Goal: Find specific fact: Find specific fact

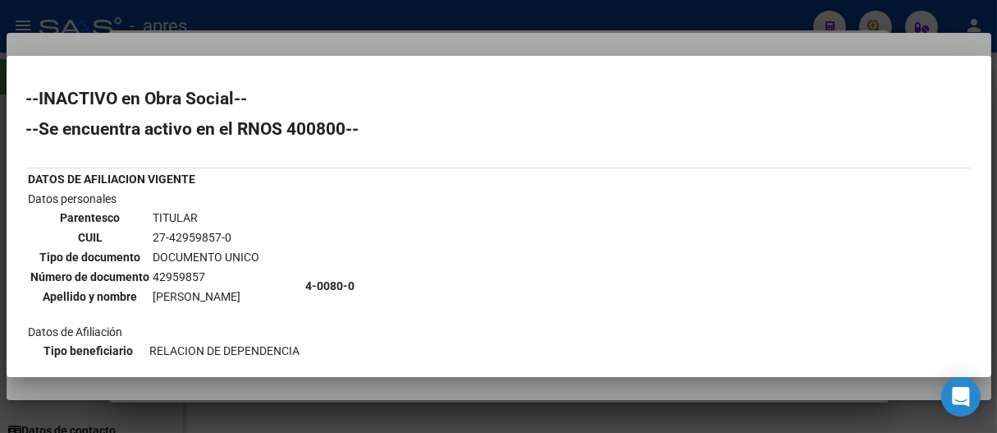
scroll to position [273, 0]
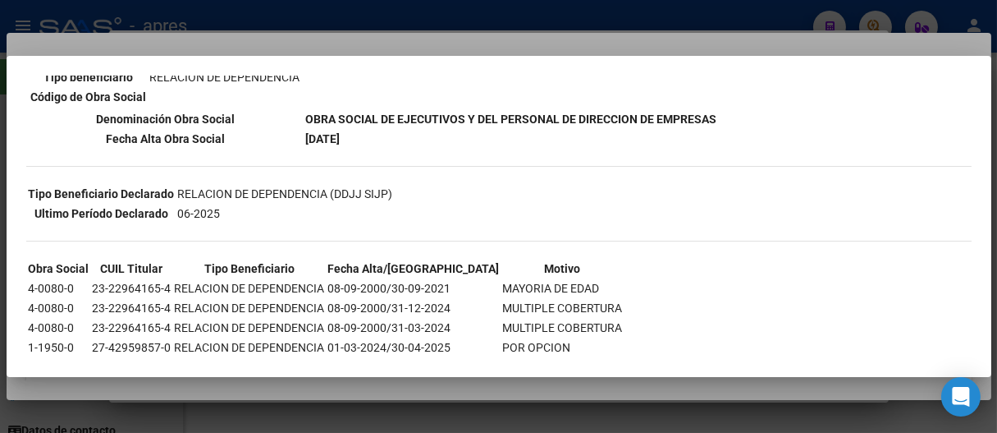
click at [602, 12] on div at bounding box center [498, 216] width 997 height 433
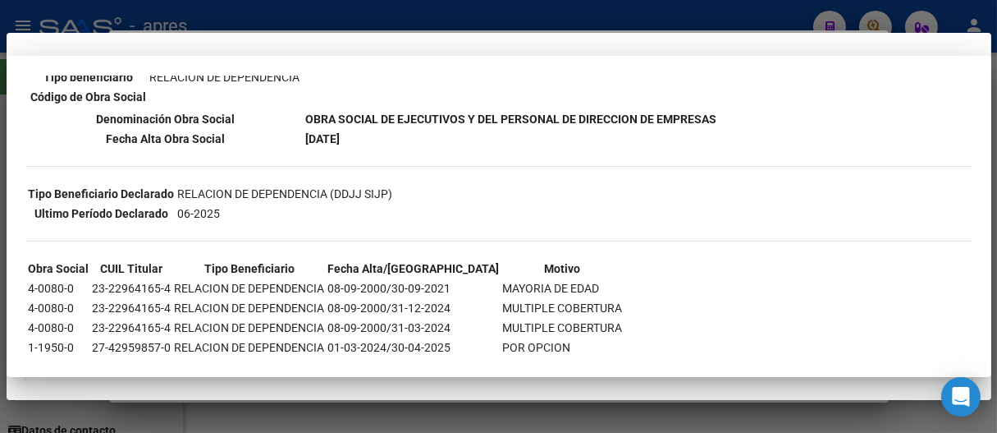
click at [602, 12] on div at bounding box center [498, 216] width 997 height 433
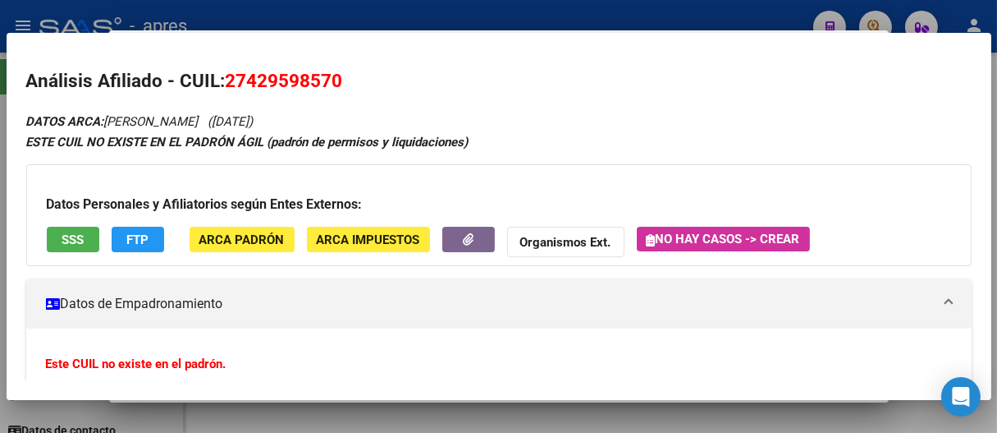
click at [602, 12] on div at bounding box center [498, 216] width 997 height 433
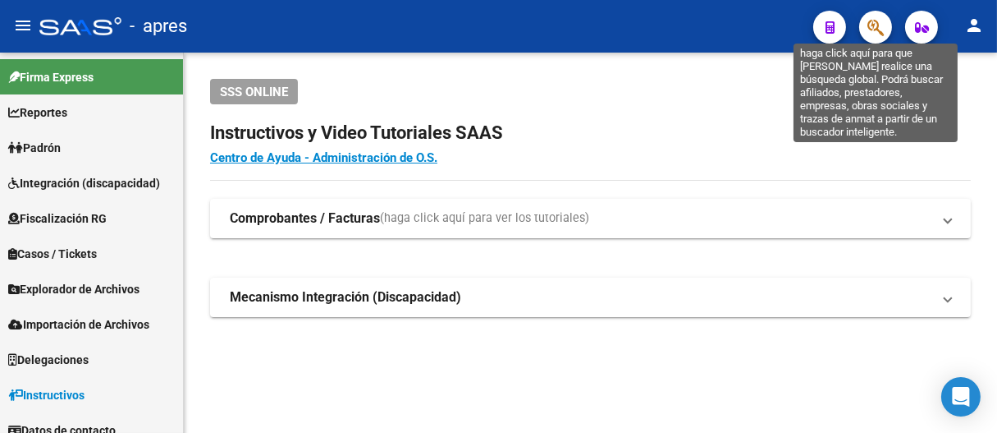
click at [869, 22] on icon "button" at bounding box center [876, 27] width 16 height 19
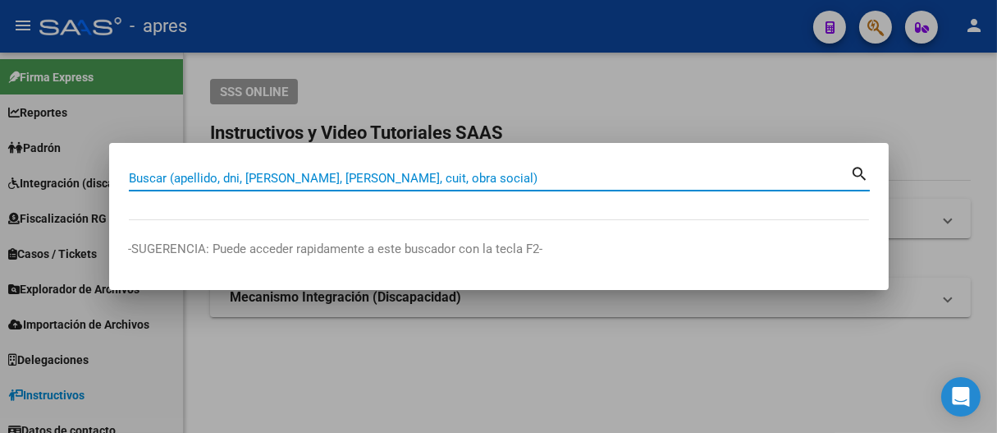
paste input "27201818384"
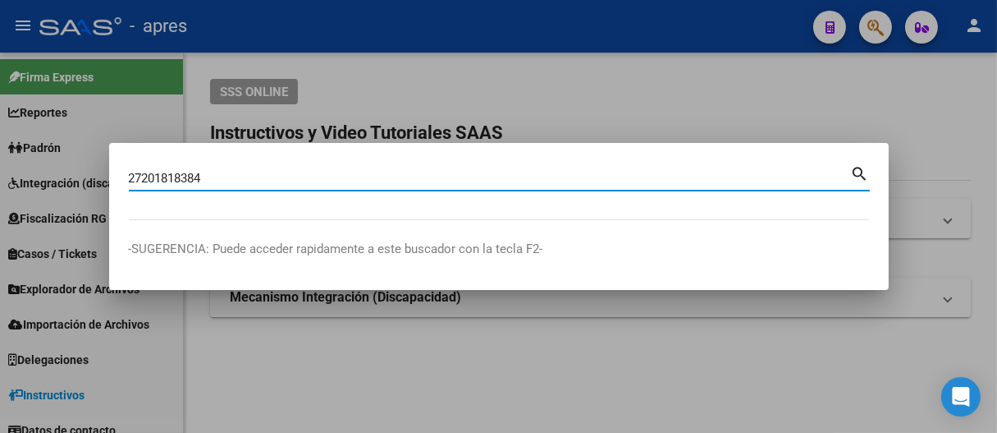
type input "27201818384"
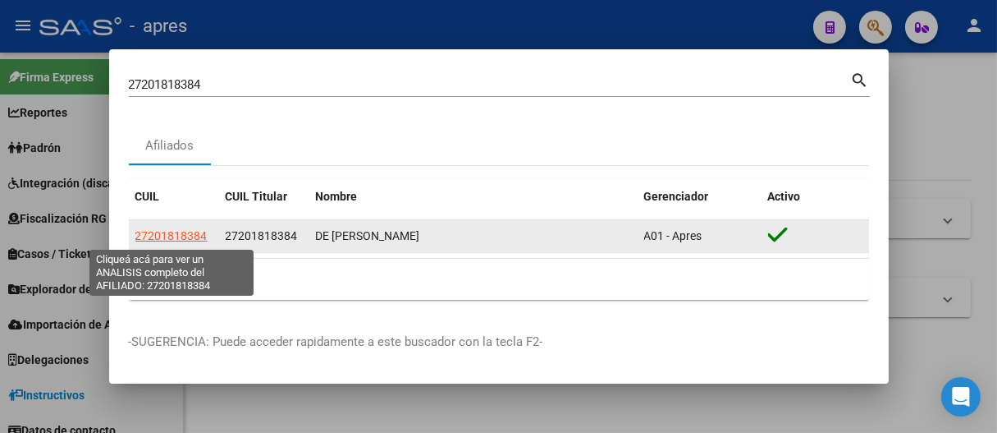
click at [192, 233] on span "27201818384" at bounding box center [171, 235] width 72 height 13
type textarea "27201818384"
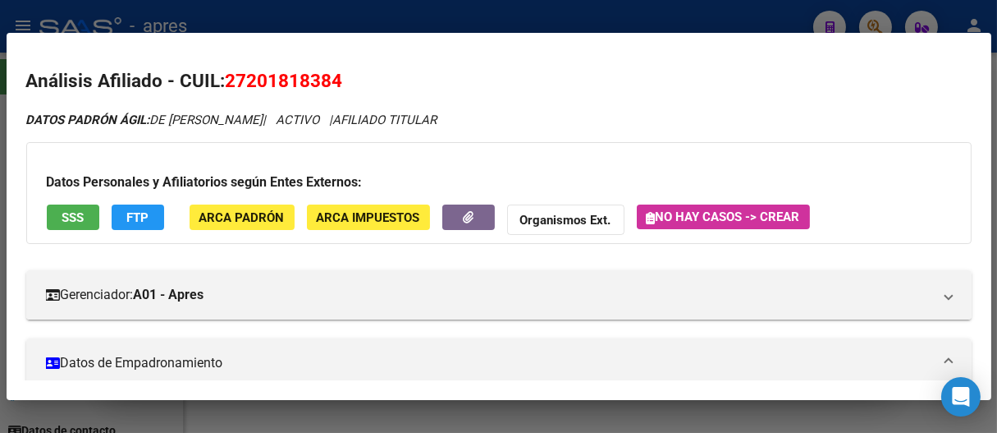
click at [58, 210] on button "SSS" at bounding box center [73, 216] width 53 height 25
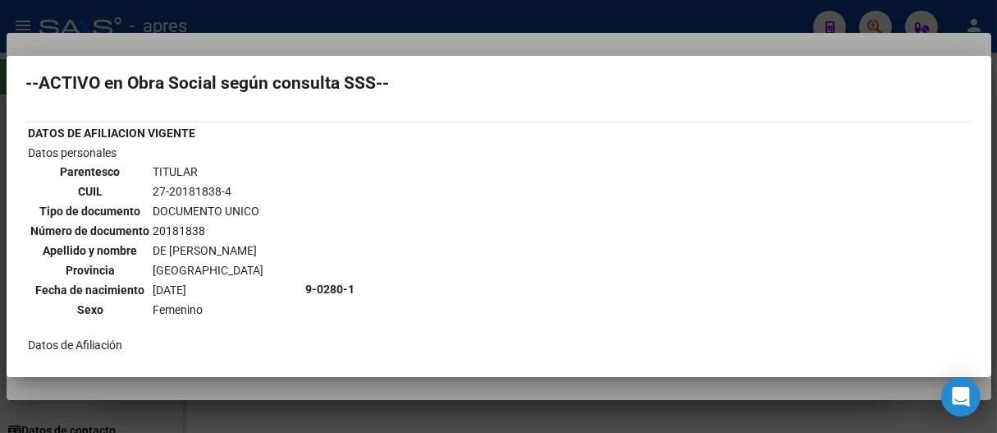
scroll to position [0, 0]
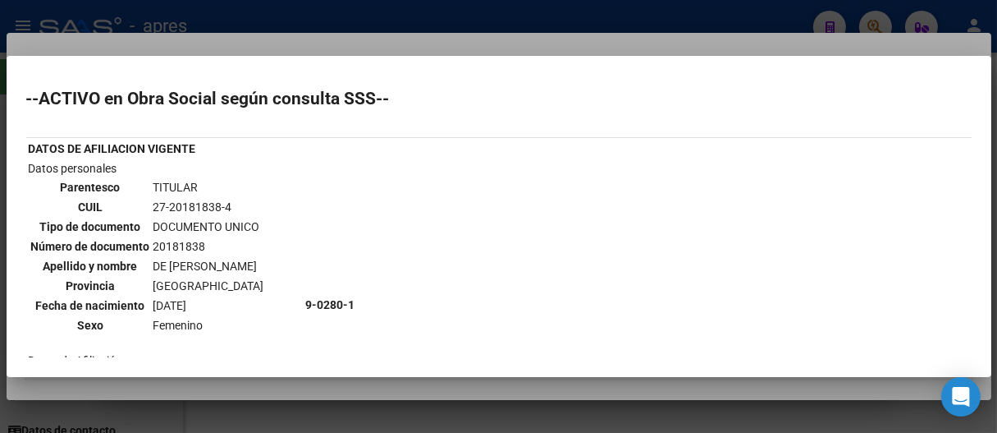
click at [363, 16] on div at bounding box center [498, 216] width 997 height 433
